Goal: Transaction & Acquisition: Purchase product/service

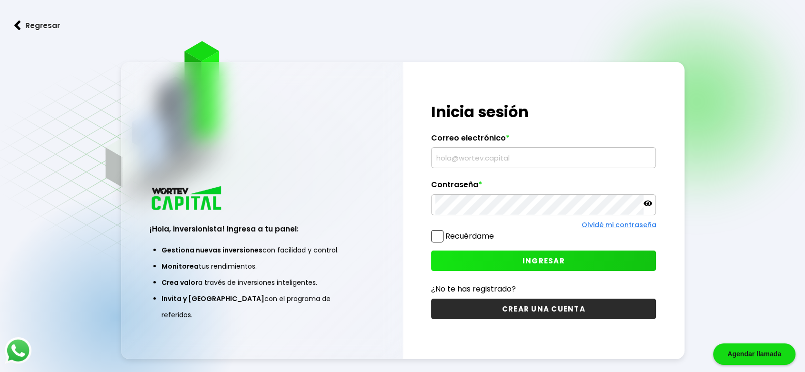
click at [500, 156] on input "text" at bounding box center [543, 158] width 216 height 20
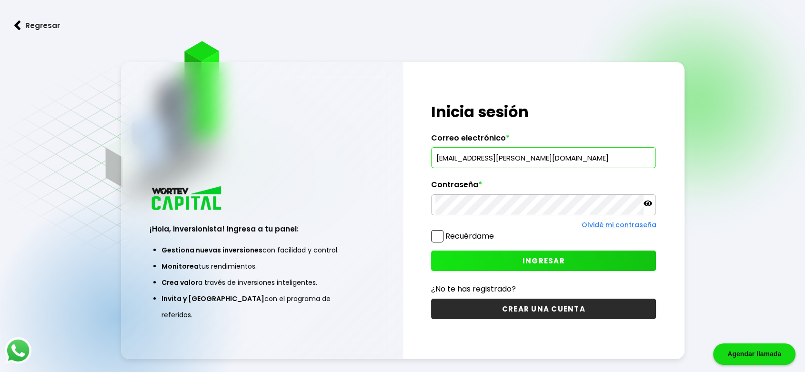
type input "[EMAIL_ADDRESS][PERSON_NAME][DOMAIN_NAME]"
click at [648, 206] on icon at bounding box center [647, 203] width 9 height 9
click at [563, 262] on span "INGRESAR" at bounding box center [543, 261] width 42 height 10
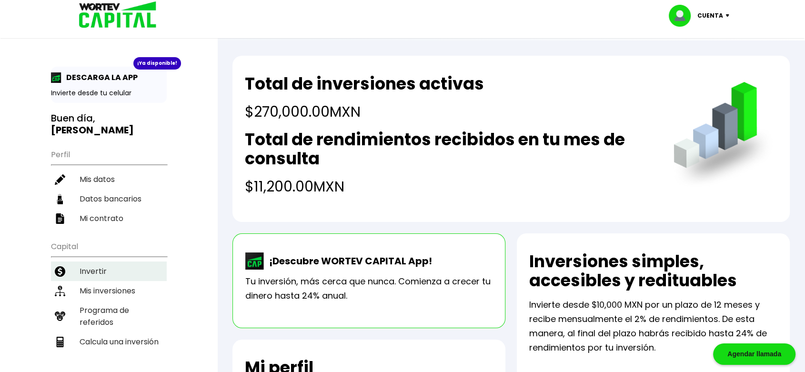
click at [97, 261] on li "Invertir" at bounding box center [109, 271] width 116 height 20
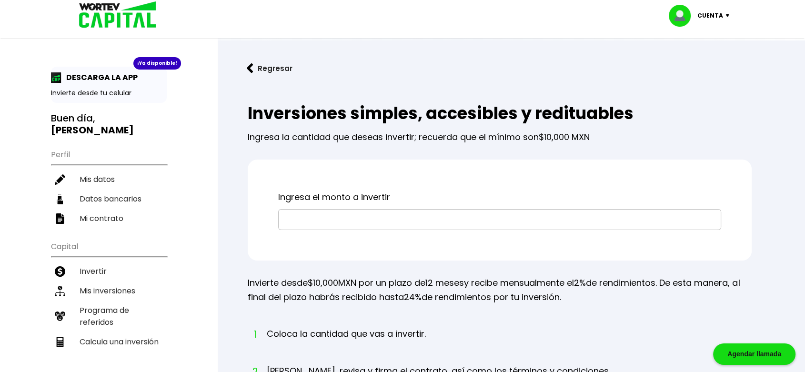
click at [436, 216] on input "text" at bounding box center [499, 220] width 434 height 20
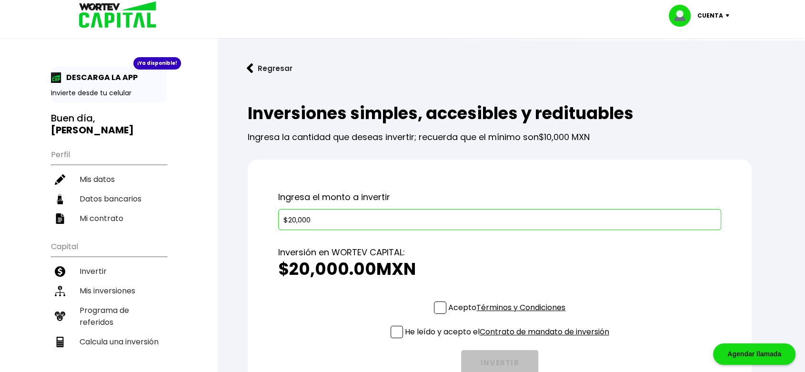
click at [435, 308] on span at bounding box center [440, 307] width 12 height 12
click at [509, 315] on input "Acepto Términos y Condiciones" at bounding box center [509, 315] width 0 height 0
click at [390, 335] on span at bounding box center [396, 332] width 12 height 12
click at [509, 339] on input "He leído y acepto el Contrato de mandato de inversión" at bounding box center [509, 339] width 0 height 0
click at [339, 225] on input "$20,000" at bounding box center [499, 220] width 434 height 20
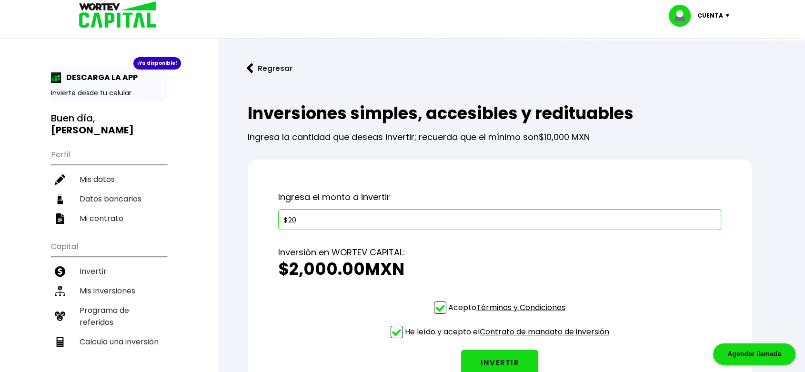
type input "$2"
type input "$30,000"
click at [495, 359] on button "INVERTIR" at bounding box center [499, 362] width 77 height 25
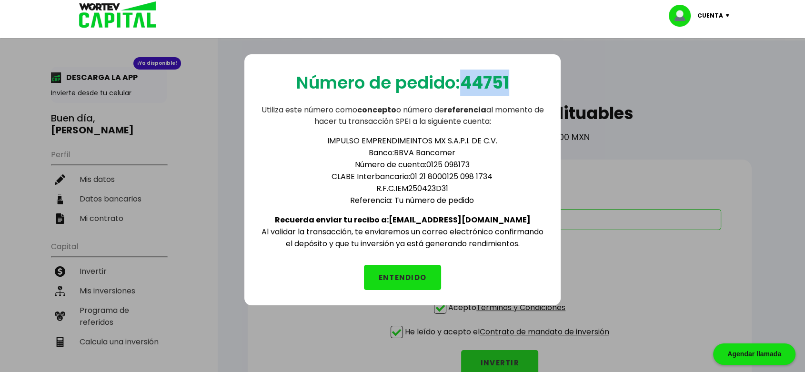
drag, startPoint x: 467, startPoint y: 79, endPoint x: 528, endPoint y: 82, distance: 61.5
click at [528, 82] on div "Número de pedido: 44751 Utiliza este número como concepto o número de referenci…" at bounding box center [402, 179] width 316 height 251
copy b "44751"
click at [419, 270] on button "ENTENDIDO" at bounding box center [402, 277] width 77 height 25
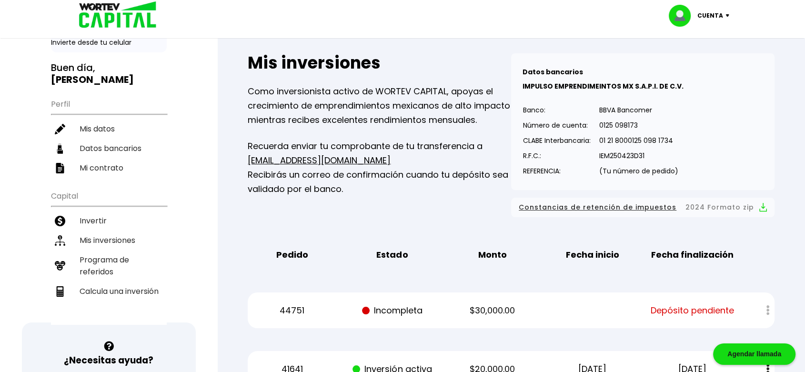
scroll to position [56, 0]
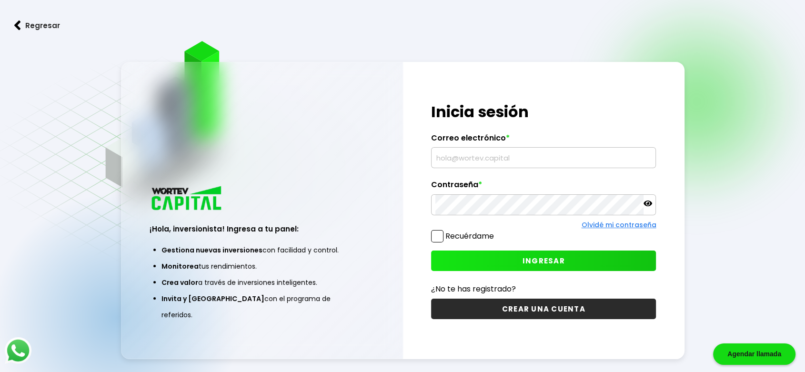
scroll to position [48, 0]
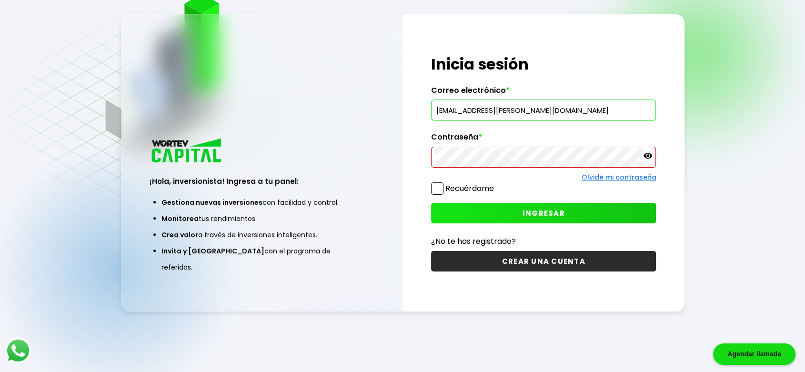
type input "[EMAIL_ADDRESS][PERSON_NAME][DOMAIN_NAME]"
click at [644, 158] on icon at bounding box center [647, 155] width 9 height 9
click at [431, 203] on button "INGRESAR" at bounding box center [543, 213] width 225 height 20
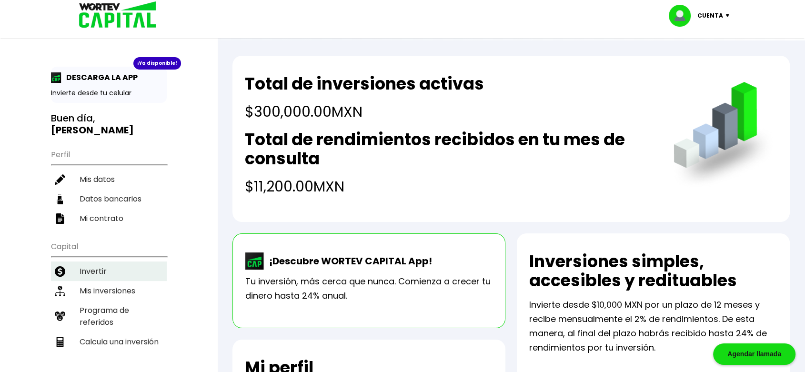
click at [98, 261] on li "Invertir" at bounding box center [109, 271] width 116 height 20
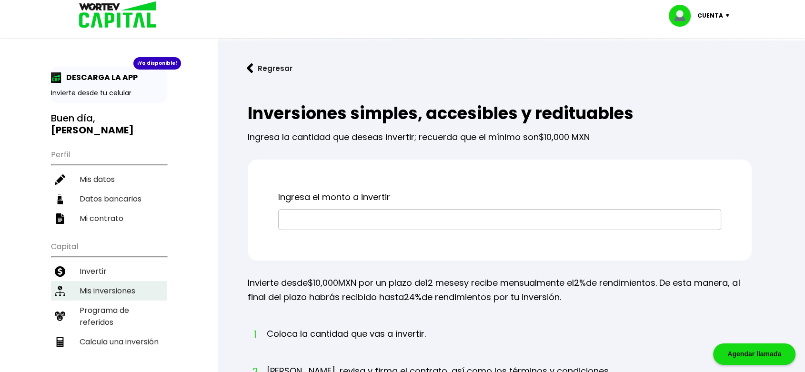
click at [100, 281] on li "Mis inversiones" at bounding box center [109, 291] width 116 height 20
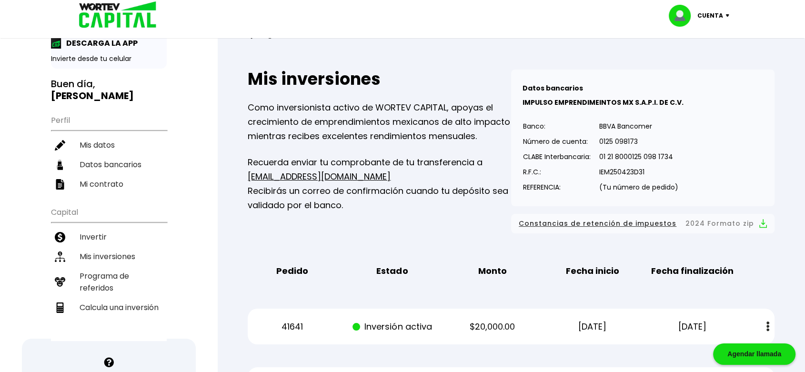
scroll to position [18, 0]
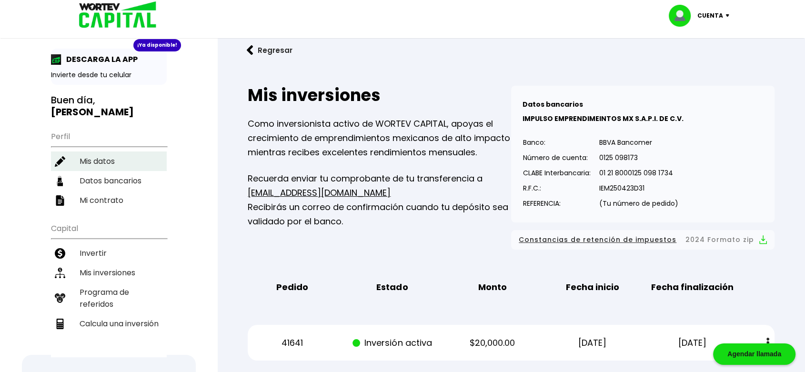
click at [88, 151] on li "Mis datos" at bounding box center [109, 161] width 116 height 20
select select "Hombre"
select select "Licenciatura"
select select "DF"
select select "Banamex"
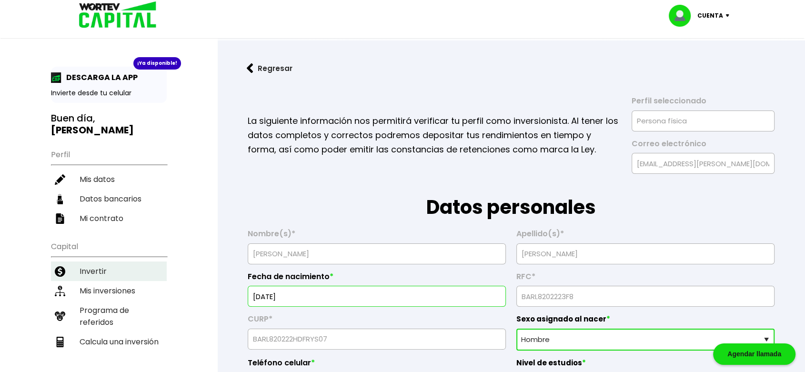
click at [90, 261] on li "Invertir" at bounding box center [109, 271] width 116 height 20
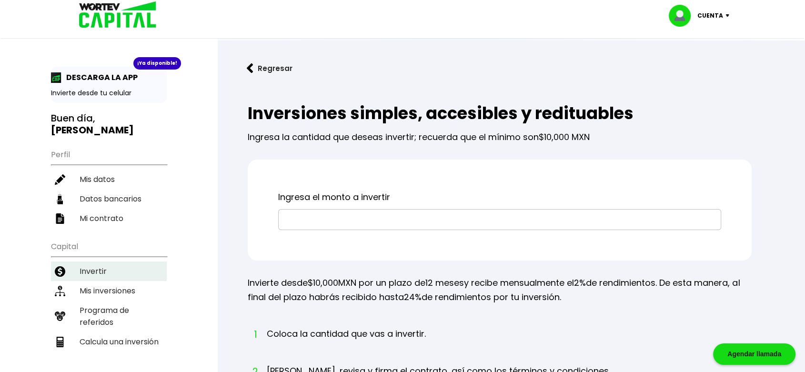
click at [101, 261] on li "Invertir" at bounding box center [109, 271] width 116 height 20
click at [83, 261] on li "Invertir" at bounding box center [109, 271] width 116 height 20
click at [366, 219] on input "text" at bounding box center [499, 220] width 434 height 20
click at [256, 235] on div "Ingresa el monto a invertir" at bounding box center [500, 210] width 504 height 101
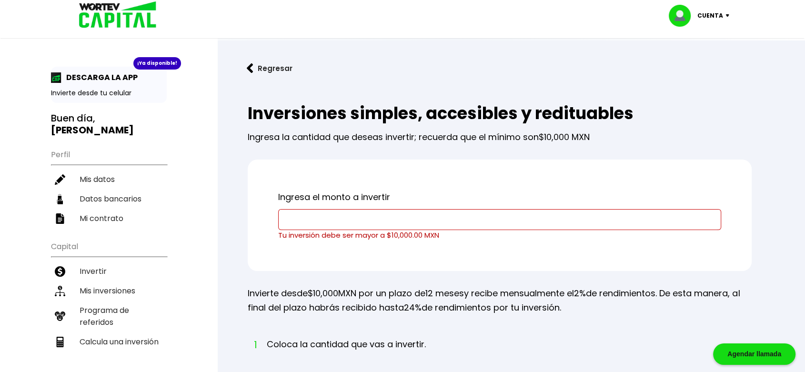
click at [102, 24] on img at bounding box center [114, 15] width 91 height 31
click at [99, 261] on li "Invertir" at bounding box center [109, 271] width 116 height 20
click at [97, 281] on li "Mis inversiones" at bounding box center [109, 291] width 116 height 20
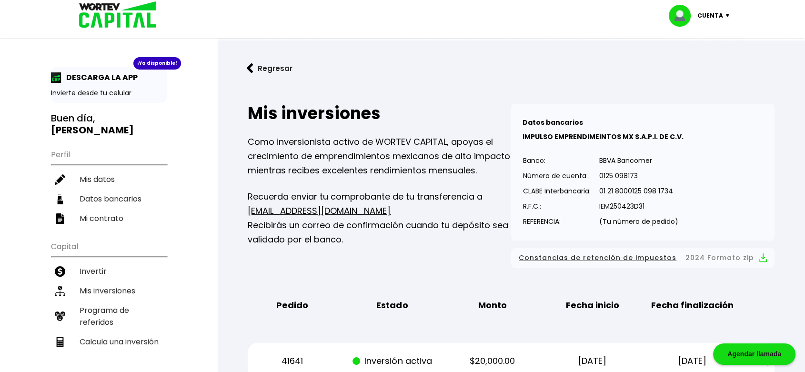
click at [112, 18] on img at bounding box center [114, 15] width 91 height 31
click at [266, 72] on button "Regresar" at bounding box center [269, 68] width 74 height 25
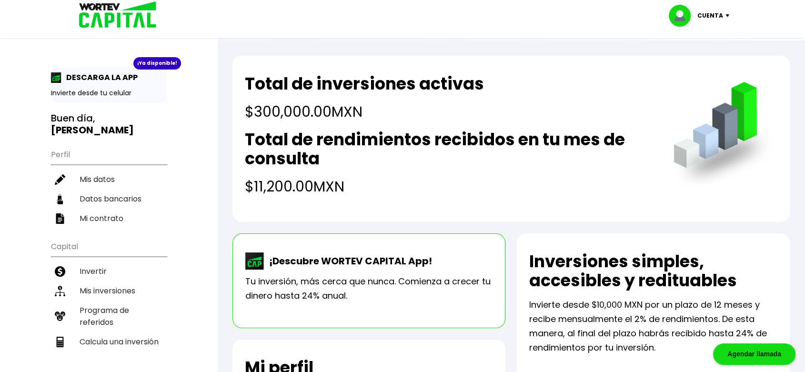
click at [707, 19] on p "Cuenta" at bounding box center [710, 16] width 26 height 14
click at [698, 63] on li "Cerrar sesión" at bounding box center [700, 64] width 76 height 20
